Goal: Task Accomplishment & Management: Use online tool/utility

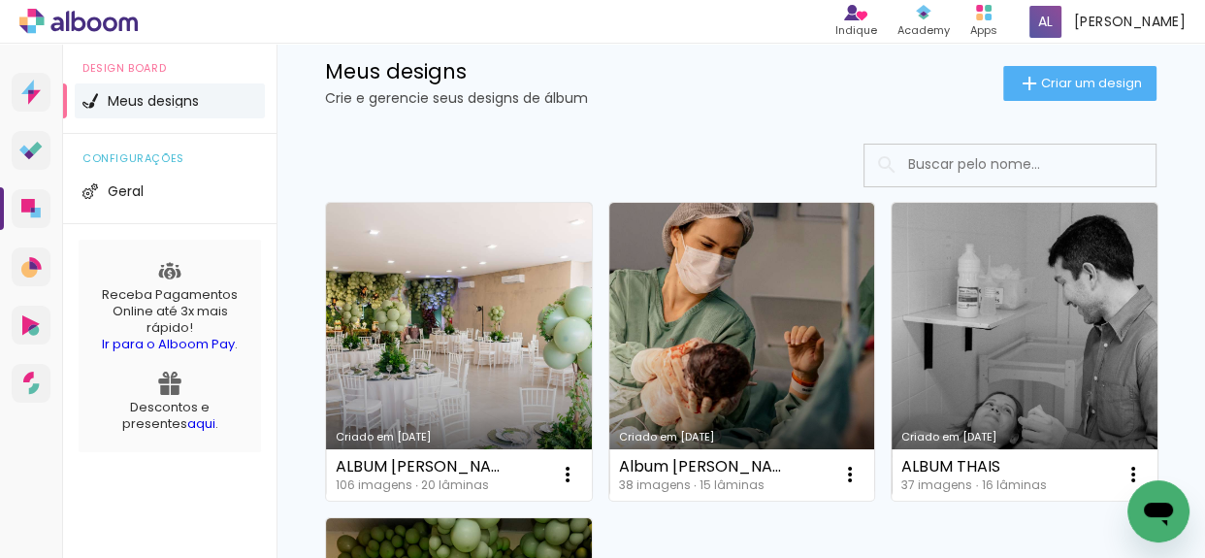
scroll to position [87, 0]
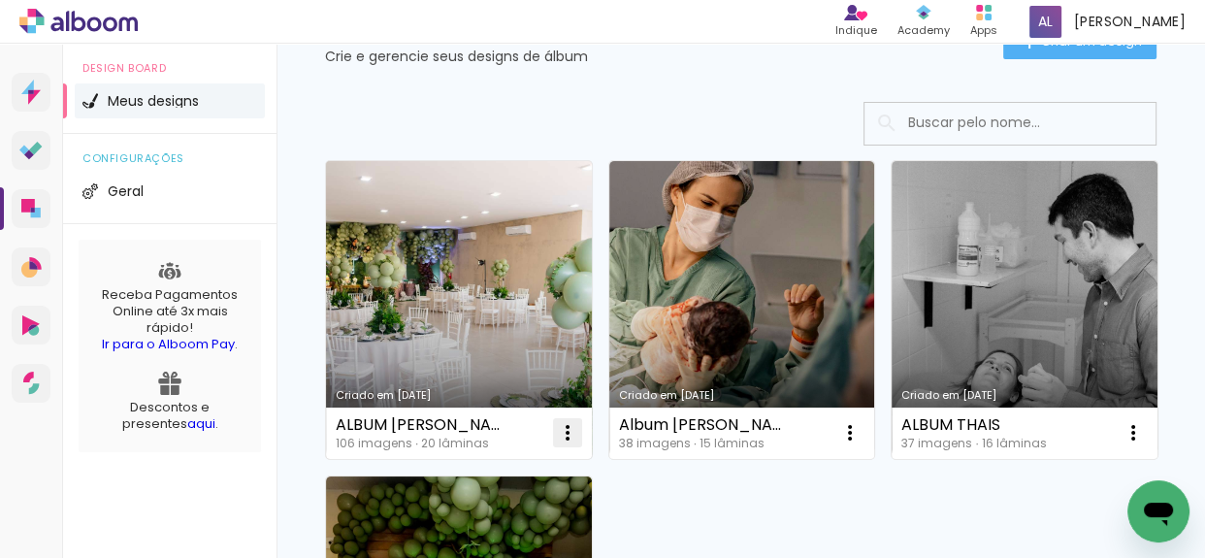
click at [566, 430] on iron-icon at bounding box center [567, 432] width 23 height 23
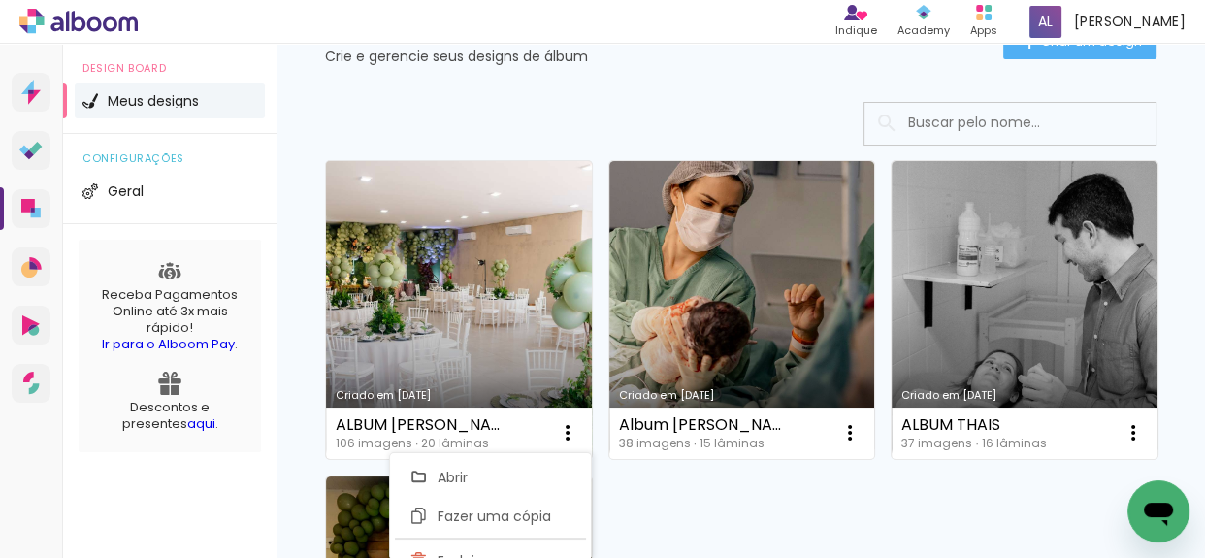
click at [513, 298] on link "Criado em [DATE]" at bounding box center [459, 310] width 266 height 298
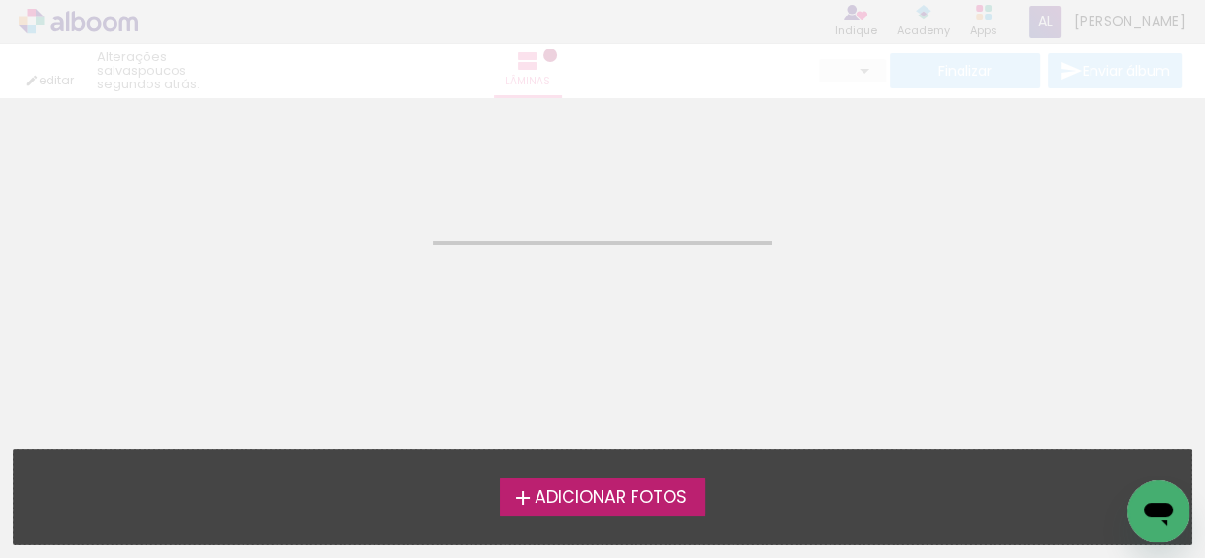
click at [513, 298] on neon-animated-pages "Confirmar Cancelar" at bounding box center [602, 328] width 1205 height 460
